Goal: Task Accomplishment & Management: Use online tool/utility

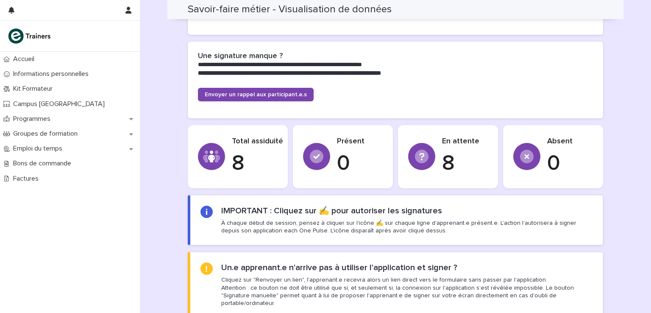
scroll to position [231, 0]
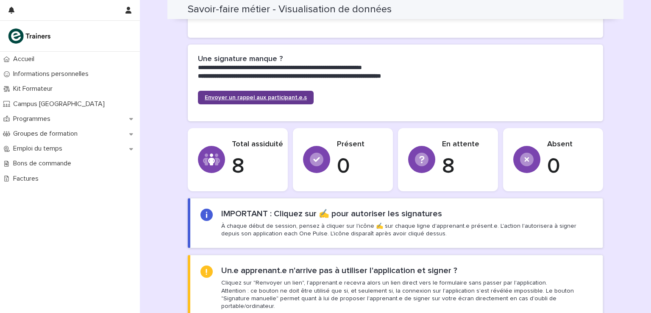
click at [264, 98] on span "Envoyer un rappel aux participant.e.s" at bounding box center [256, 98] width 102 height 6
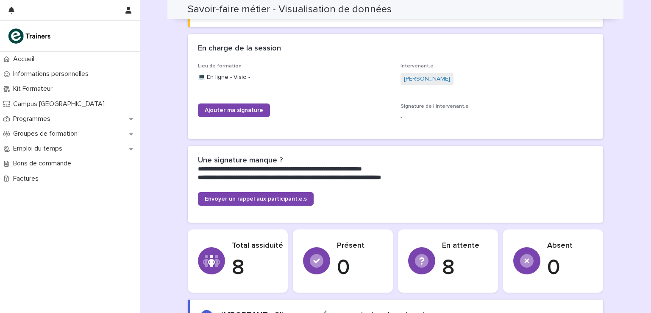
scroll to position [104, 0]
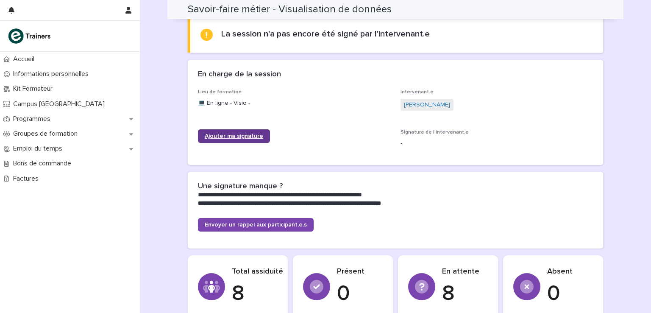
click at [242, 133] on span "Ajouter ma signature" at bounding box center [234, 136] width 58 height 6
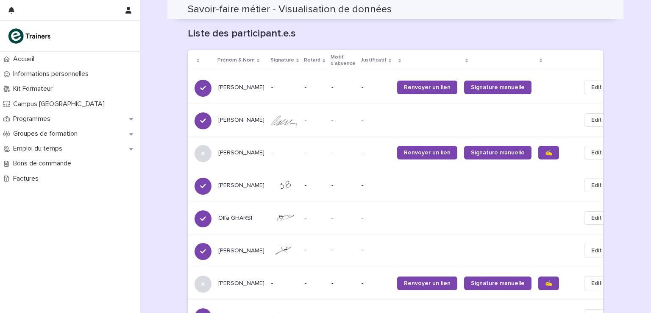
scroll to position [528, 0]
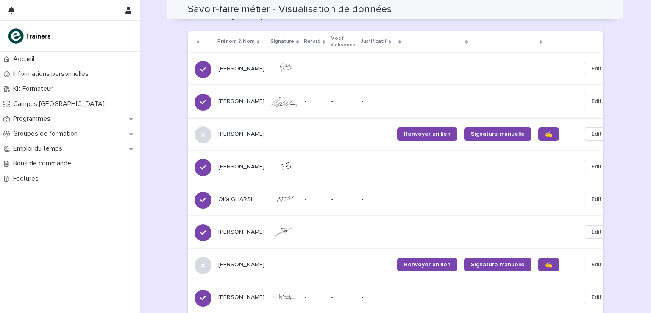
scroll to position [559, 0]
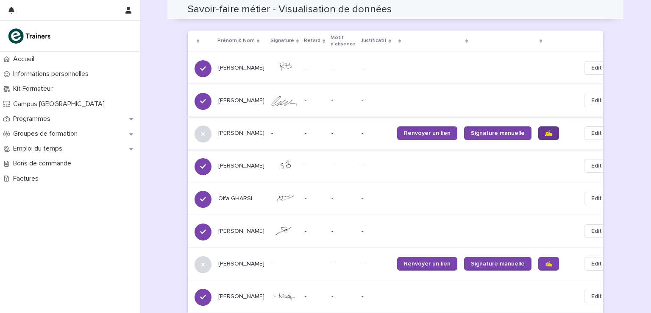
click at [545, 130] on span "✍️" at bounding box center [548, 133] width 7 height 6
click at [545, 261] on span "✍️" at bounding box center [548, 264] width 7 height 6
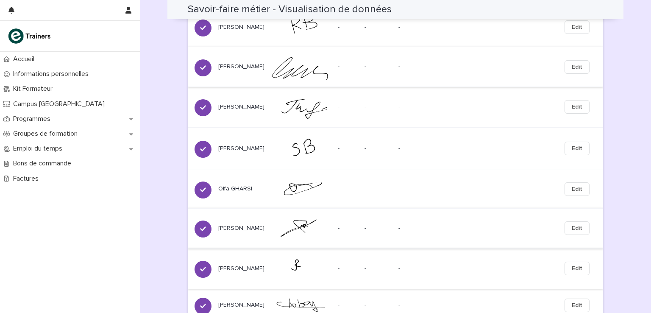
scroll to position [716, 0]
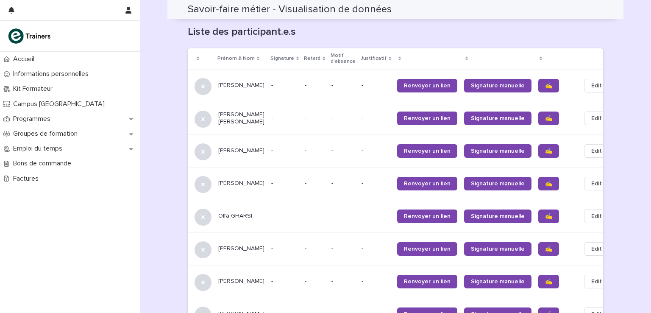
scroll to position [553, 0]
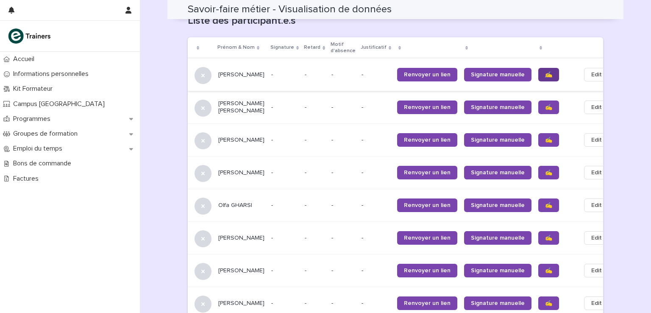
click at [538, 68] on link "✍️" at bounding box center [548, 75] width 21 height 14
click at [538, 100] on link "✍️" at bounding box center [548, 107] width 21 height 14
click at [538, 166] on link "✍️" at bounding box center [548, 173] width 21 height 14
click at [545, 202] on span "✍️" at bounding box center [548, 205] width 7 height 6
click at [545, 235] on span "✍️" at bounding box center [548, 238] width 7 height 6
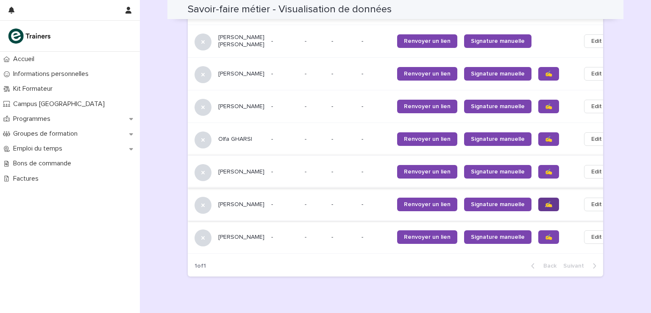
scroll to position [619, 0]
click at [538, 236] on link "✍️" at bounding box center [548, 237] width 21 height 14
